Goal: Task Accomplishment & Management: Manage account settings

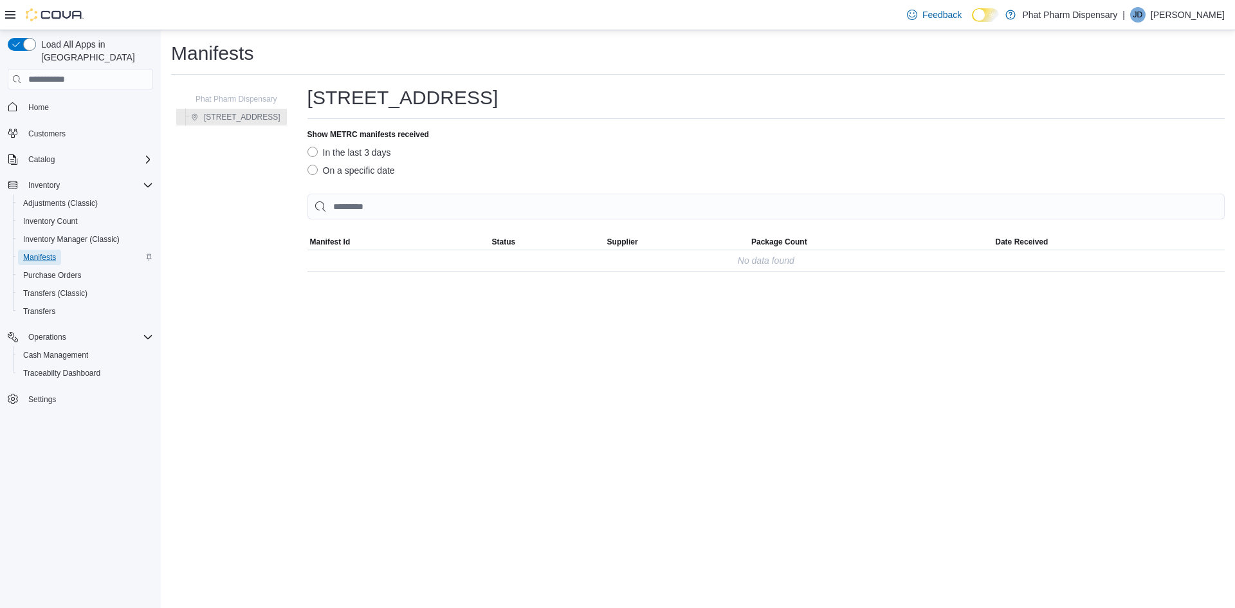
click at [44, 252] on span "Manifests" at bounding box center [39, 257] width 33 height 10
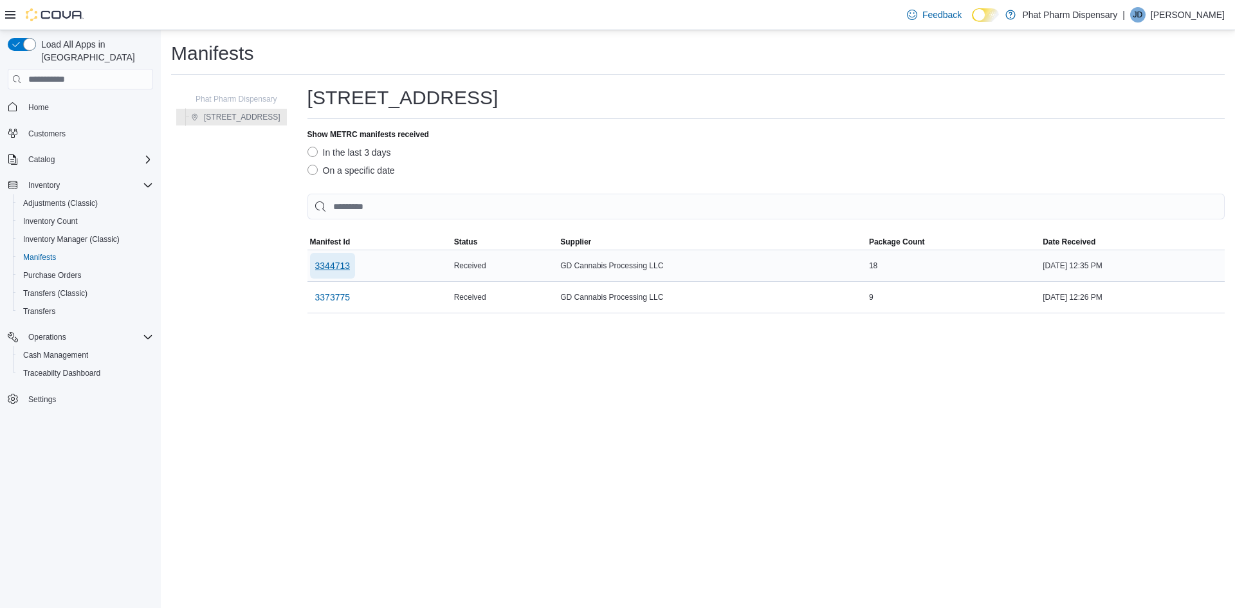
click at [350, 264] on span "3344713" at bounding box center [332, 265] width 35 height 13
